Goal: Check status: Check status

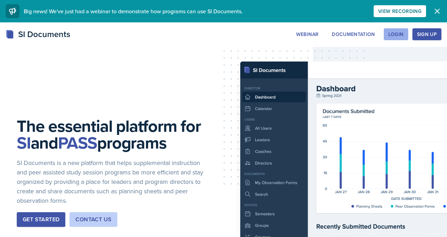
click at [389, 37] on div "Login" at bounding box center [396, 34] width 15 height 6
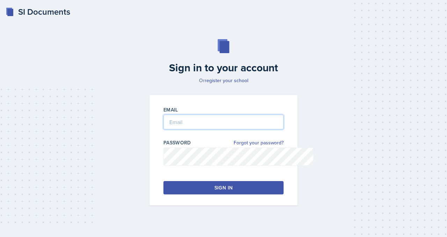
type input "mvillal2@students.kennesaw.edu"
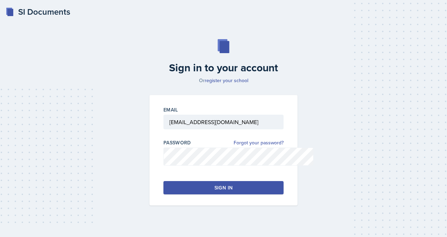
scroll to position [60, 0]
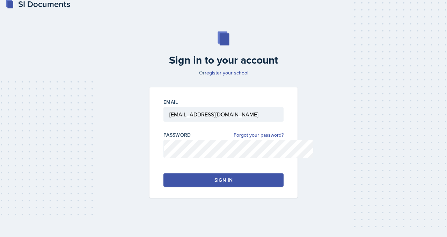
click at [211, 173] on button "Sign in" at bounding box center [224, 179] width 120 height 13
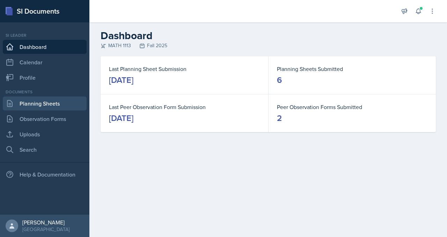
click at [64, 110] on link "Planning Sheets" at bounding box center [45, 103] width 84 height 14
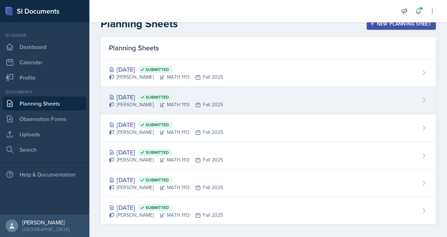
scroll to position [12, 0]
click at [168, 115] on div "Sep 8th, 2025 Submitted Madison Villalba MATH 1113 Fall 2025" at bounding box center [269, 101] width 336 height 28
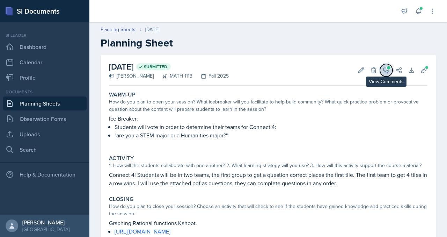
click at [384, 73] on icon at bounding box center [386, 70] width 5 height 5
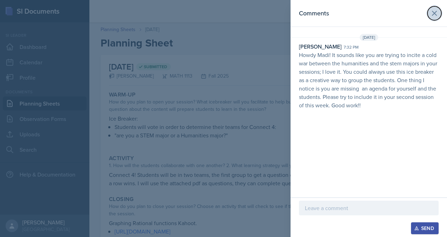
click at [433, 16] on icon at bounding box center [435, 13] width 8 height 8
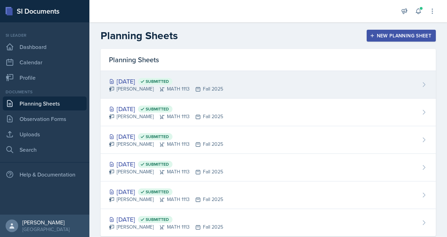
click at [164, 86] on div "Sep 12th, 2025 Submitted" at bounding box center [166, 81] width 114 height 9
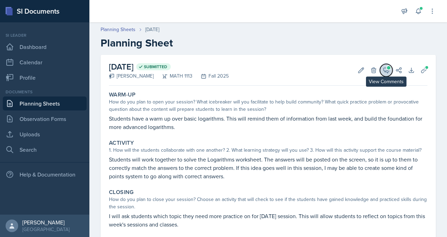
click at [384, 73] on icon at bounding box center [386, 70] width 5 height 5
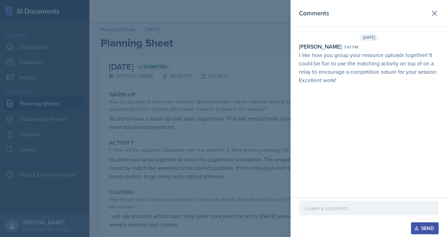
click at [305, 204] on p at bounding box center [369, 208] width 128 height 8
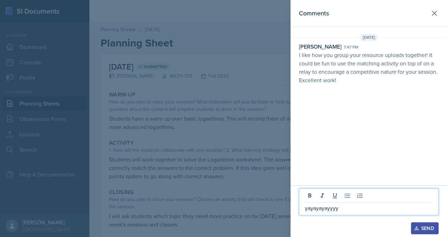
click at [425, 227] on div "Send" at bounding box center [425, 228] width 19 height 6
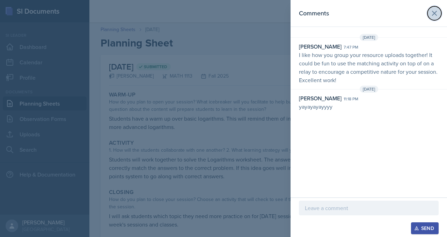
click at [435, 14] on icon at bounding box center [435, 13] width 8 height 8
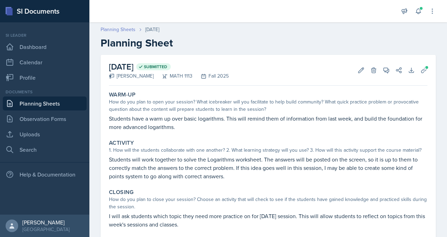
click at [136, 33] on link "Planning Sheets" at bounding box center [118, 29] width 35 height 7
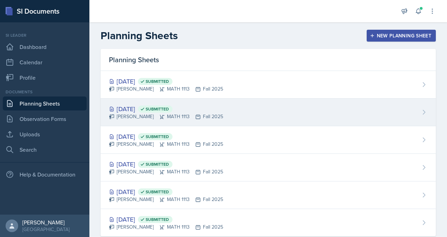
click at [180, 114] on div "Sep 8th, 2025 Submitted" at bounding box center [166, 108] width 114 height 9
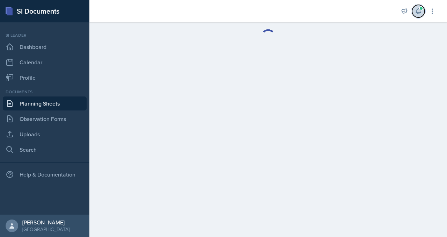
click at [412, 17] on button at bounding box center [418, 11] width 13 height 13
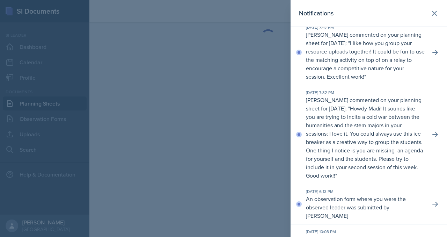
scroll to position [3, 0]
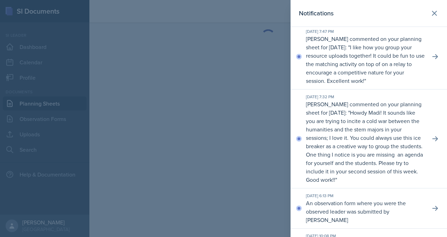
click at [221, 83] on div at bounding box center [223, 118] width 447 height 237
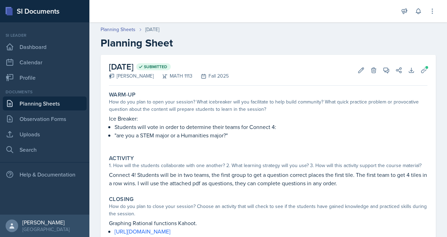
scroll to position [0, 0]
click at [384, 73] on icon at bounding box center [386, 70] width 5 height 5
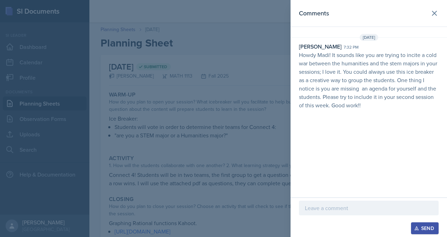
click at [325, 204] on p at bounding box center [369, 208] width 128 height 8
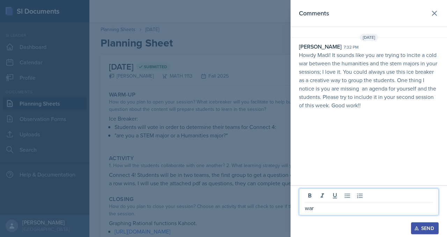
click at [429, 225] on div "Send" at bounding box center [425, 228] width 19 height 6
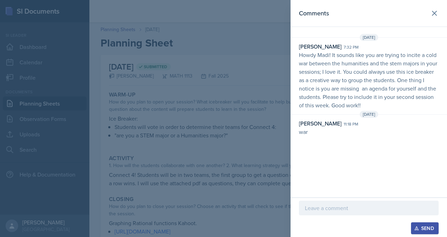
click at [411, 222] on button "Send" at bounding box center [425, 228] width 28 height 12
click at [333, 205] on p at bounding box center [369, 208] width 128 height 8
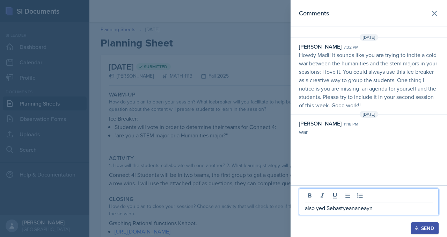
click at [305, 204] on p "also yed Sebastyeananeayn" at bounding box center [369, 208] width 128 height 8
click at [372, 204] on p "also yes, Sebastyeananeayn" at bounding box center [369, 208] width 128 height 8
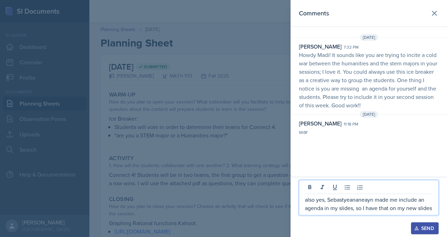
click at [324, 202] on p "also yes, Sebastyeananeayn made me include an agenda in my slides, so I have th…" at bounding box center [369, 203] width 128 height 17
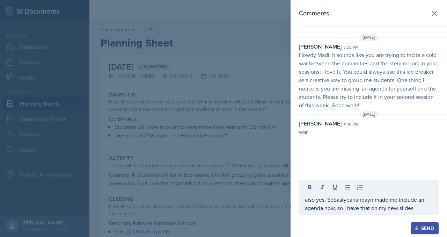
click at [415, 226] on icon "button" at bounding box center [417, 228] width 5 height 5
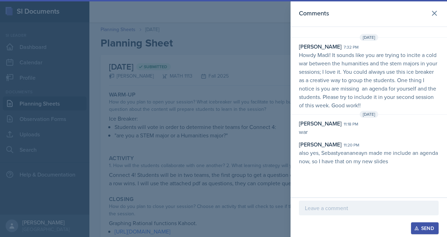
scroll to position [22, 0]
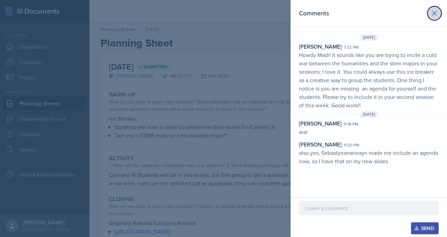
click at [431, 17] on icon at bounding box center [435, 13] width 8 height 8
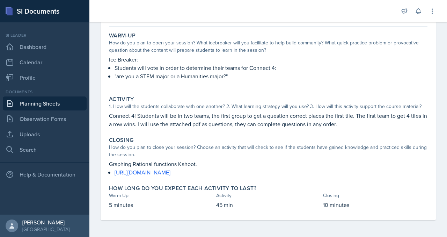
scroll to position [0, 0]
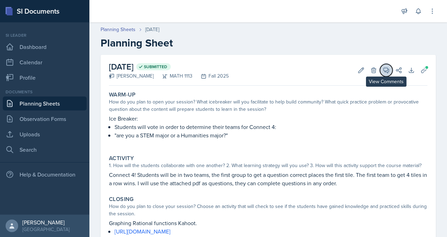
click at [383, 74] on icon at bounding box center [386, 70] width 7 height 7
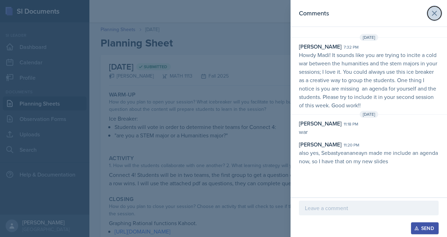
click at [433, 17] on icon at bounding box center [435, 13] width 8 height 8
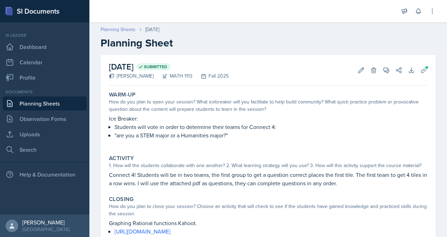
click at [136, 33] on link "Planning Sheets" at bounding box center [118, 29] width 35 height 7
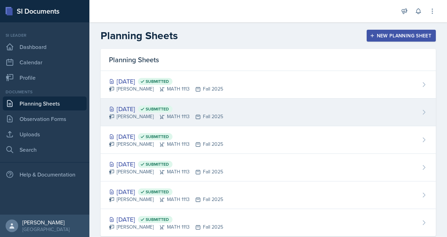
click at [169, 114] on div "Sep 8th, 2025 Submitted" at bounding box center [166, 108] width 114 height 9
